Goal: Find specific page/section: Find specific page/section

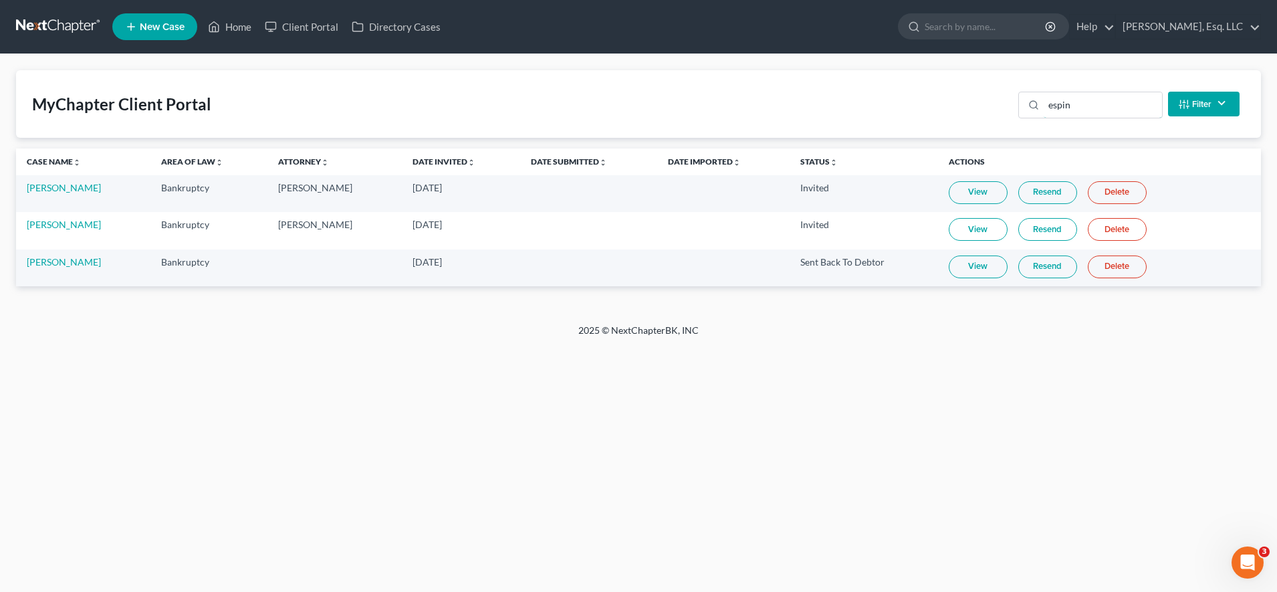
drag, startPoint x: 979, startPoint y: 87, endPoint x: 929, endPoint y: 81, distance: 50.5
click at [929, 81] on div "MyChapter Client Portal espin Filter Status Filter... Invited In Progress Ready…" at bounding box center [638, 104] width 1245 height 68
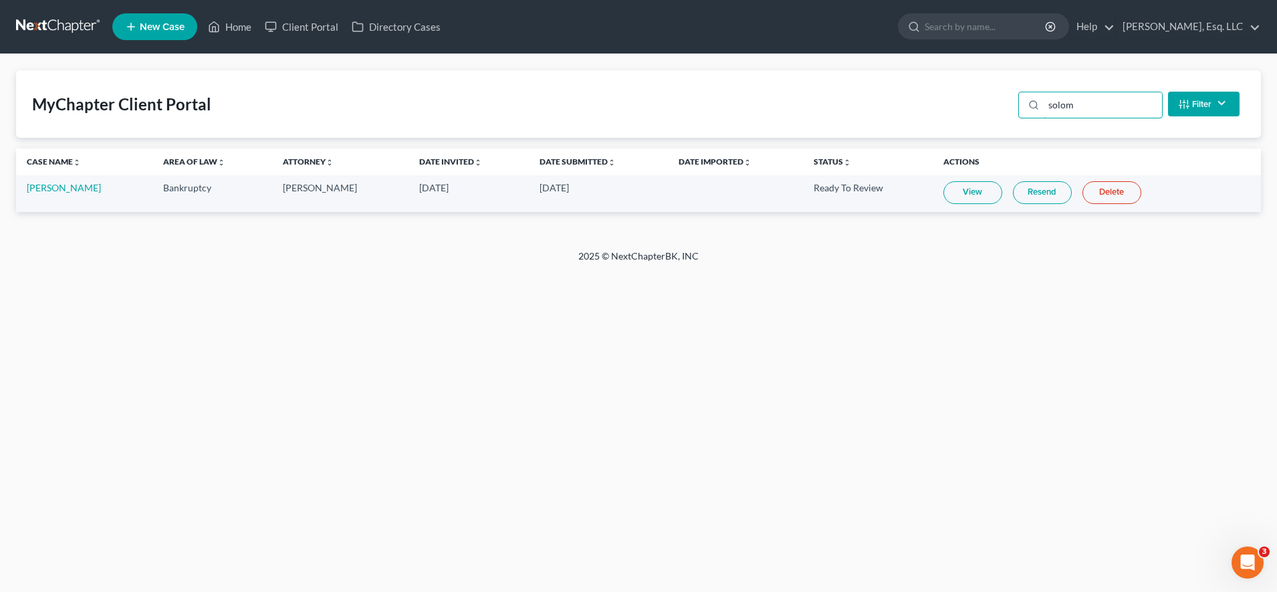
type input "solom"
click at [1242, 418] on div "Home New Case Client Portal Directory Cases [PERSON_NAME], Esq. LLC [EMAIL_ADDR…" at bounding box center [638, 296] width 1277 height 592
drag, startPoint x: 1276, startPoint y: 351, endPoint x: 696, endPoint y: 394, distance: 581.2
click at [696, 394] on div "Home New Case Client Portal Directory Cases [PERSON_NAME], Esq. LLC [EMAIL_ADDR…" at bounding box center [638, 296] width 1277 height 592
click at [94, 189] on link "[PERSON_NAME]" at bounding box center [64, 187] width 74 height 11
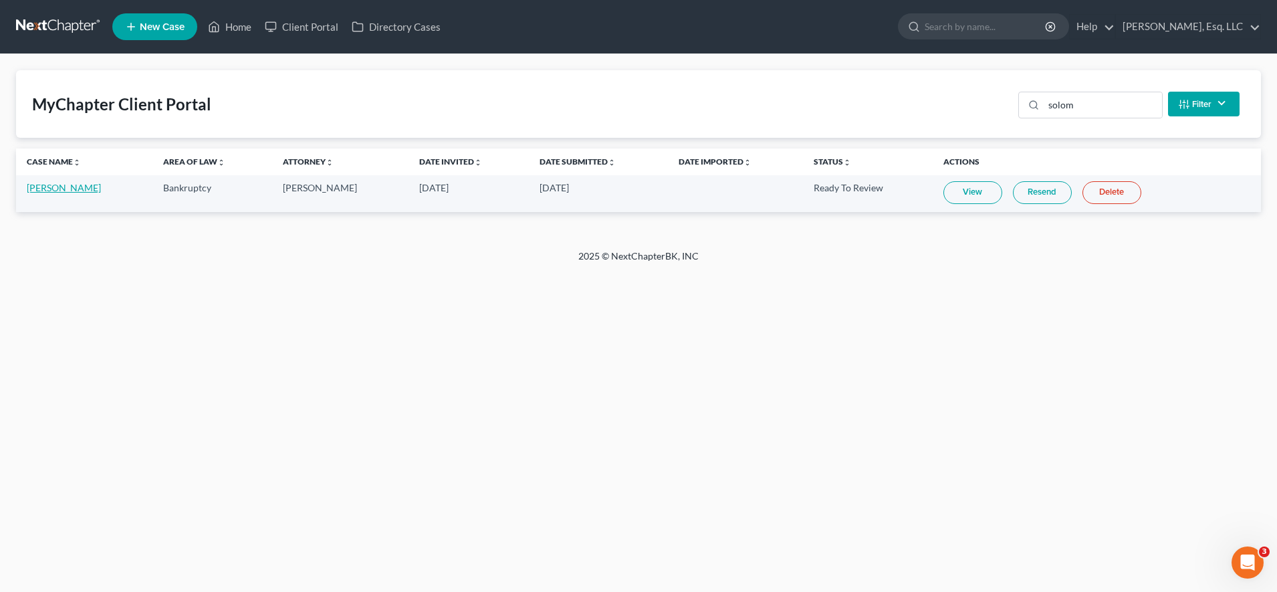
select select "6"
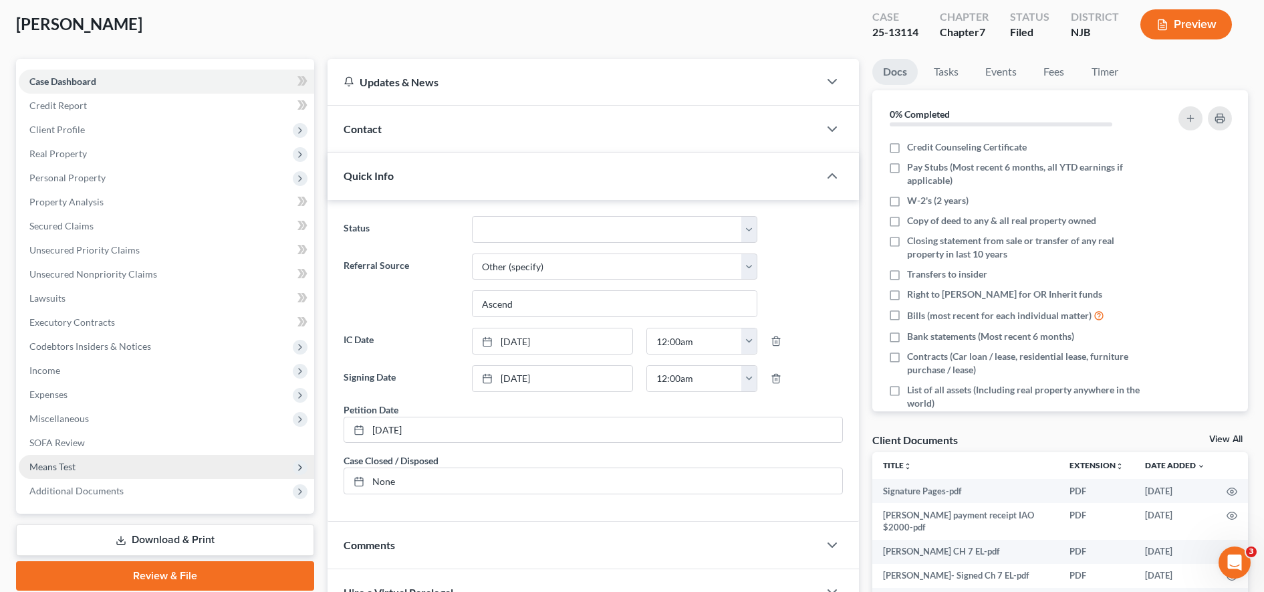
scroll to position [87, 0]
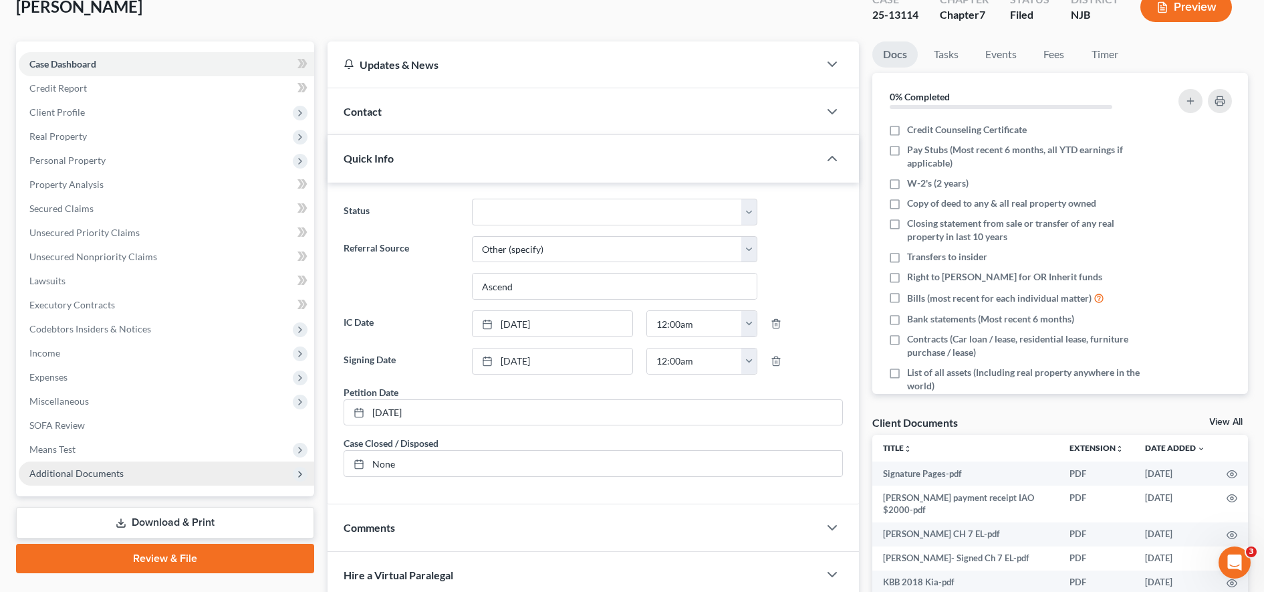
click at [149, 470] on span "Additional Documents" at bounding box center [166, 473] width 295 height 24
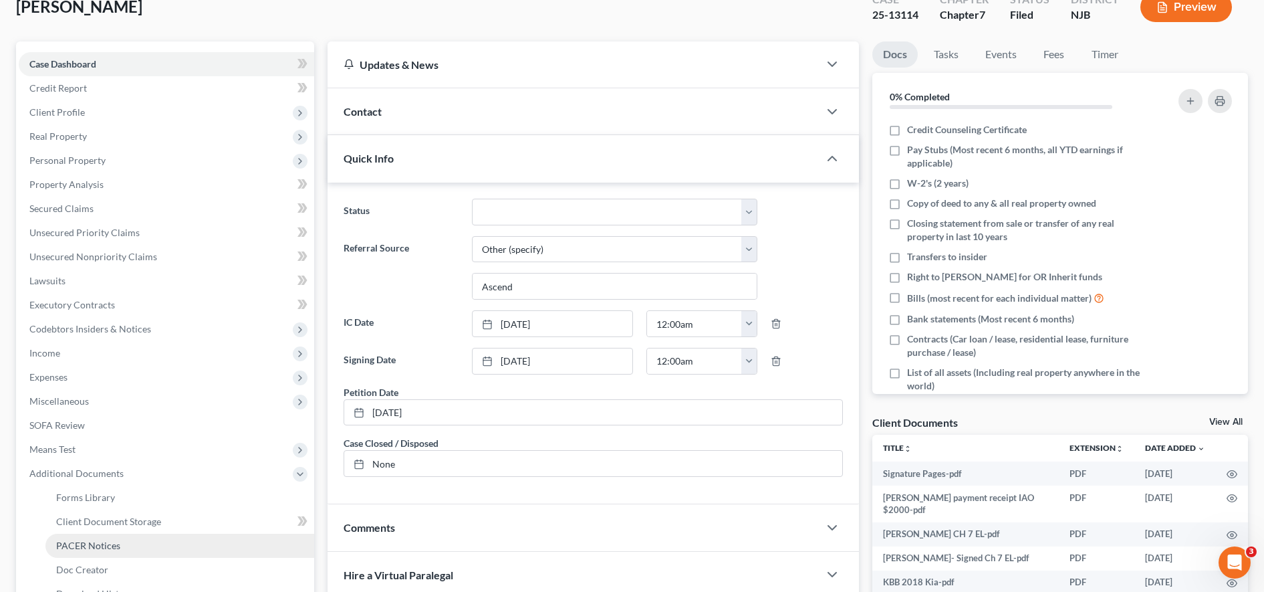
click at [142, 547] on link "PACER Notices" at bounding box center [179, 545] width 269 height 24
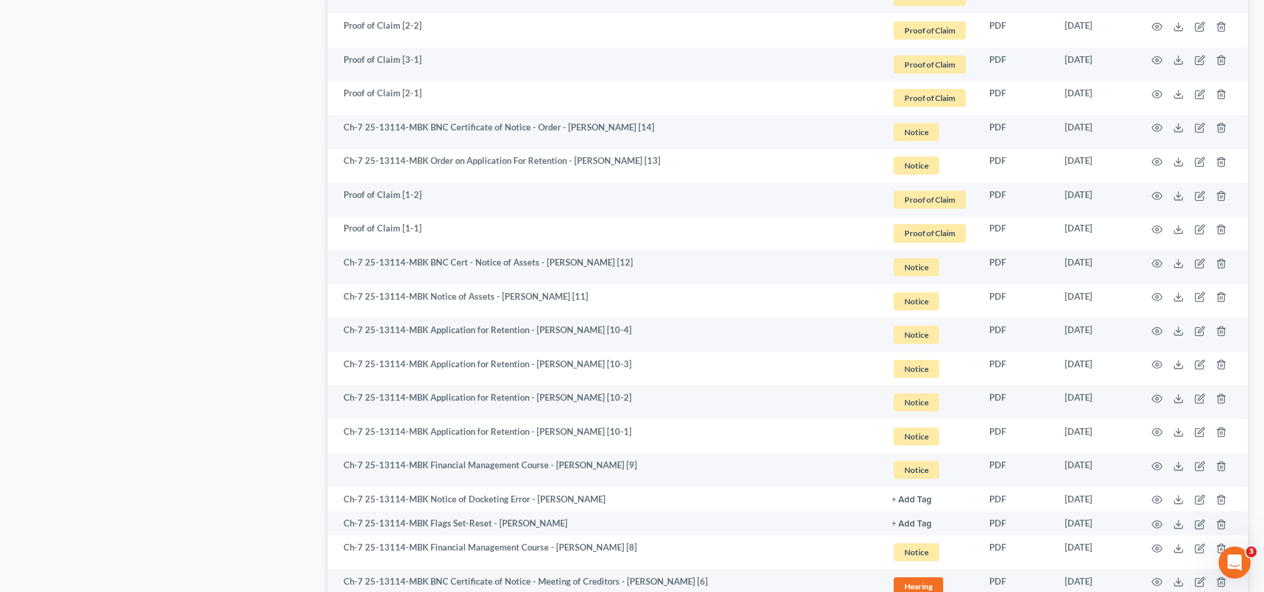
scroll to position [1643, 0]
